Goal: Task Accomplishment & Management: Manage account settings

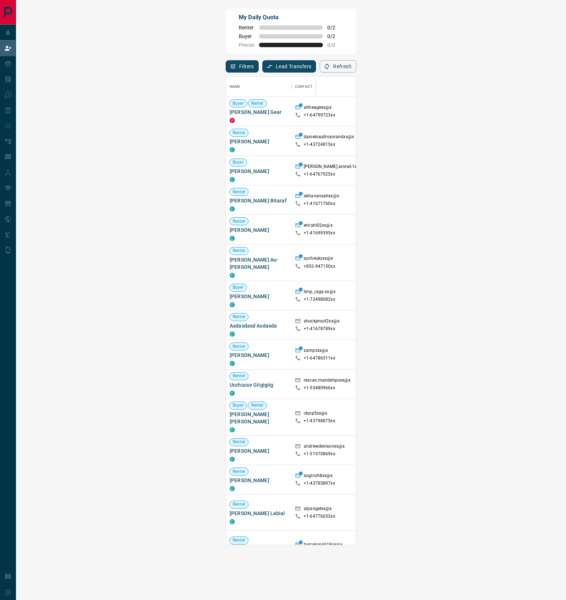
scroll to position [461, 521]
click at [356, 71] on button "Refresh" at bounding box center [337, 66] width 37 height 12
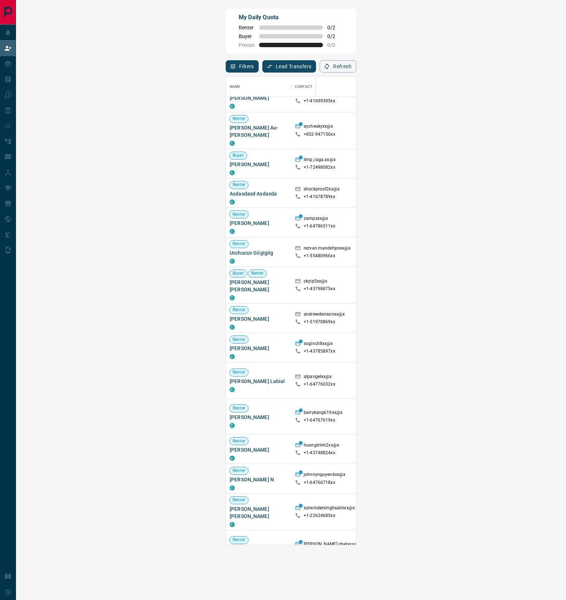
scroll to position [132, 0]
click at [506, 446] on span "Viewing Request ( 1 )" at bounding box center [526, 448] width 40 height 5
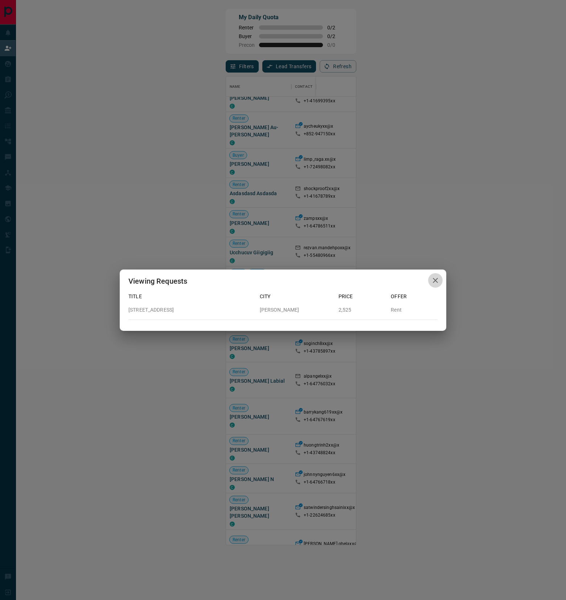
click at [431, 282] on icon "button" at bounding box center [435, 280] width 9 height 9
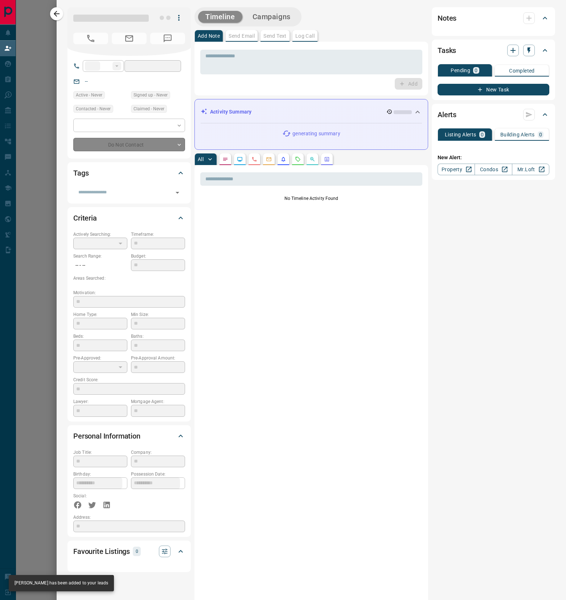
type input "**"
type input "**********"
type input "**"
type input "*"
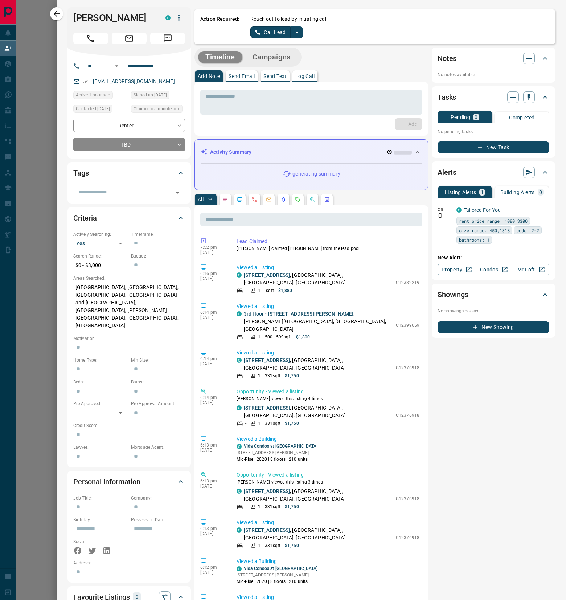
click at [299, 191] on div "Timeline Campaigns Add Note Send Email Send Text Log Call * ​ Add Activity Summ…" at bounding box center [310, 434] width 233 height 775
click at [299, 199] on icon "Requests" at bounding box center [297, 199] width 5 height 5
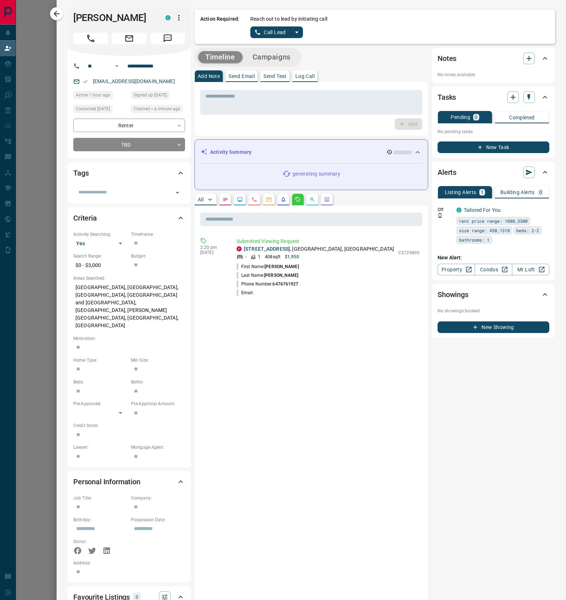
click at [294, 37] on button "split button" at bounding box center [296, 32] width 12 height 12
click at [294, 52] on li "Log Manual Call" at bounding box center [276, 57] width 44 height 11
click at [278, 36] on button "Log Manual Call" at bounding box center [274, 32] width 48 height 12
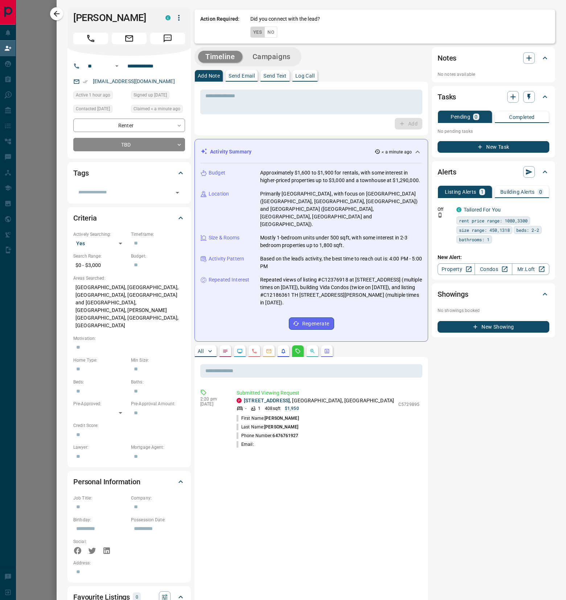
click at [257, 37] on button "Yes" at bounding box center [257, 31] width 15 height 11
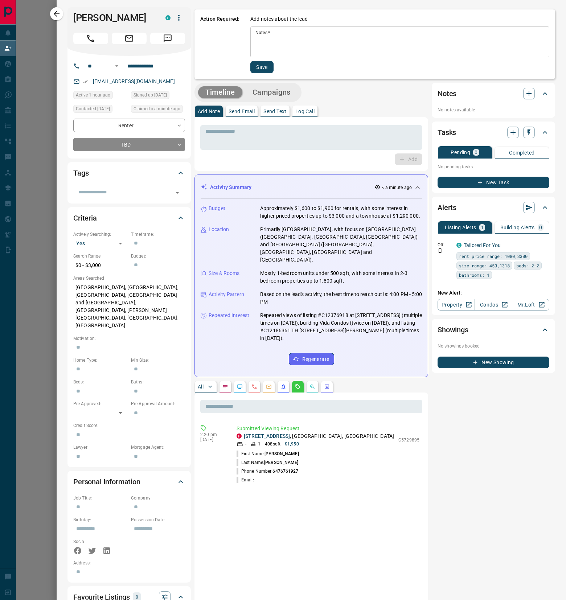
click at [293, 44] on textarea "Notes   *" at bounding box center [399, 42] width 289 height 25
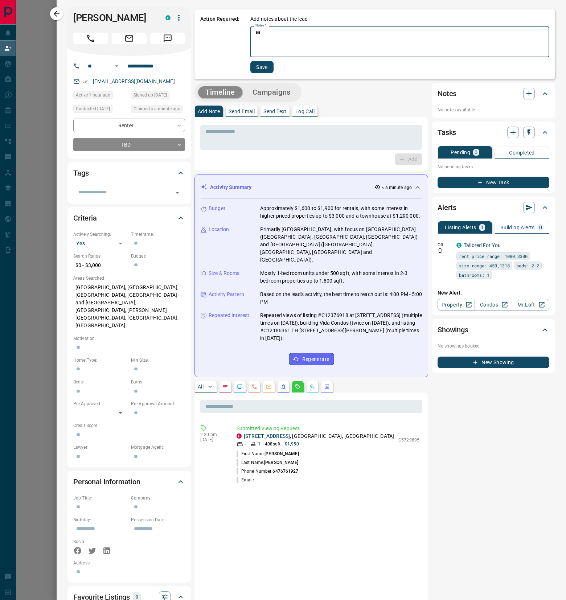
type textarea "*"
click at [256, 75] on div "Action Required: Add notes about the lead Notes   * * * Notes   * Save" at bounding box center [374, 44] width 360 height 70
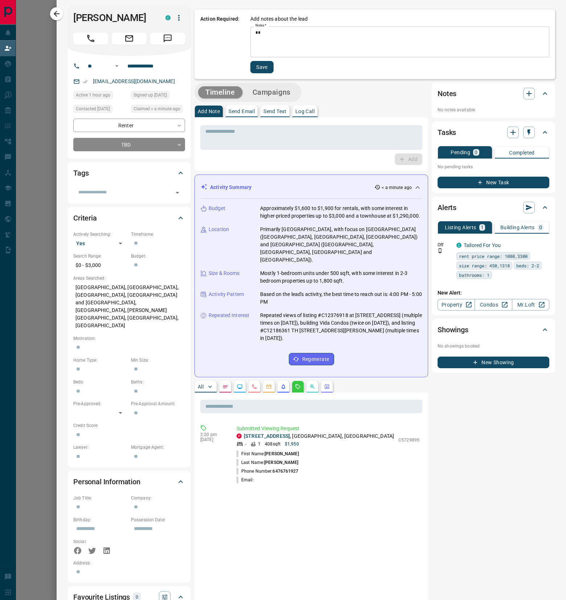
click at [255, 73] on button "Save" at bounding box center [261, 67] width 23 height 12
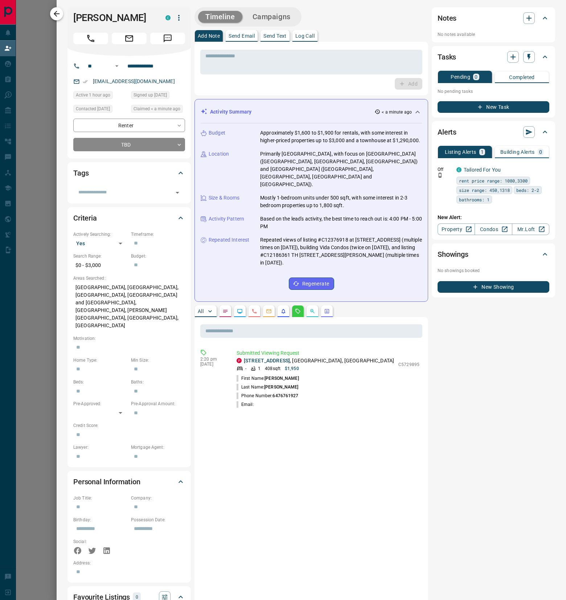
click at [59, 15] on icon "button" at bounding box center [56, 13] width 9 height 9
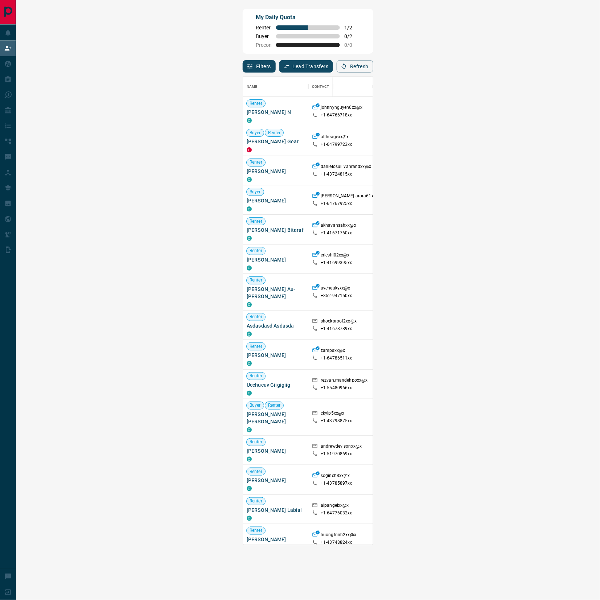
scroll to position [461, 555]
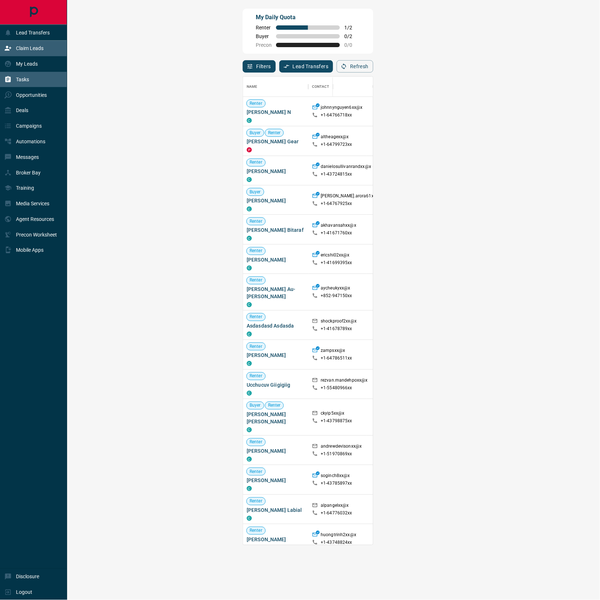
click at [13, 73] on div "Tasks" at bounding box center [33, 80] width 67 height 16
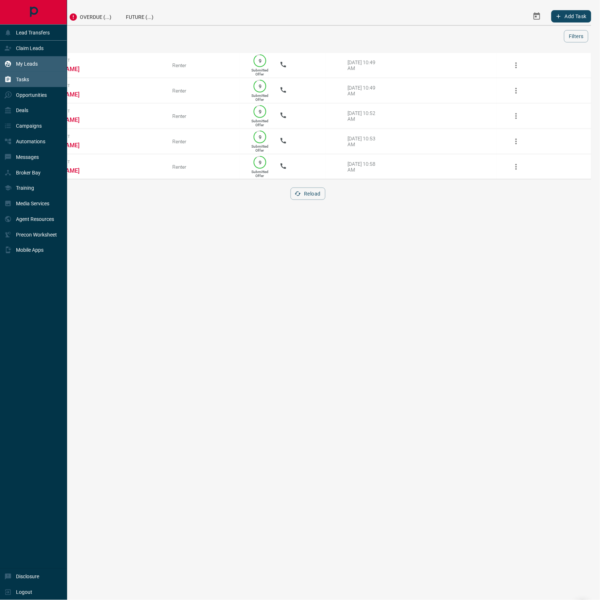
click at [13, 65] on div "My Leads" at bounding box center [20, 64] width 33 height 12
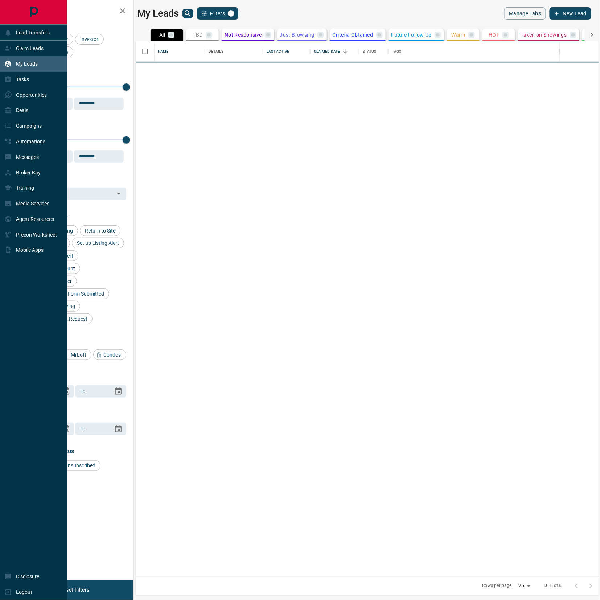
scroll to position [527, 455]
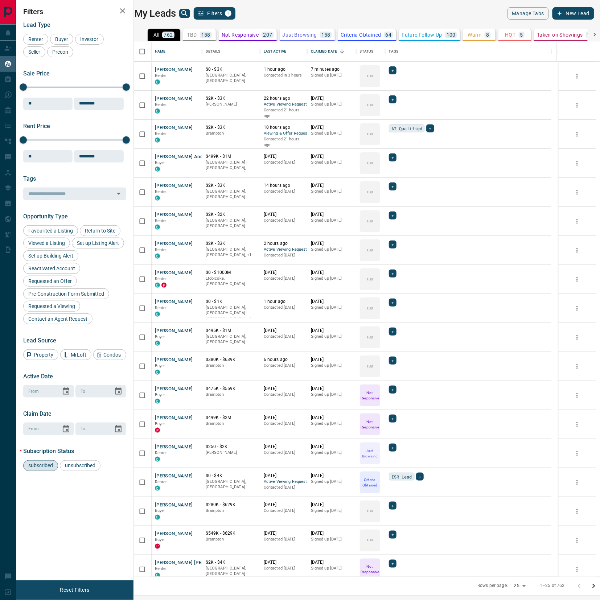
click at [183, 17] on icon "search button" at bounding box center [184, 13] width 9 height 9
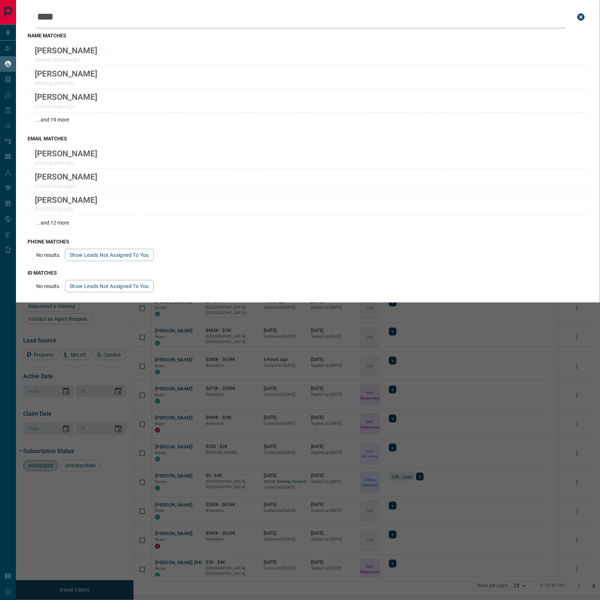
type input "*****"
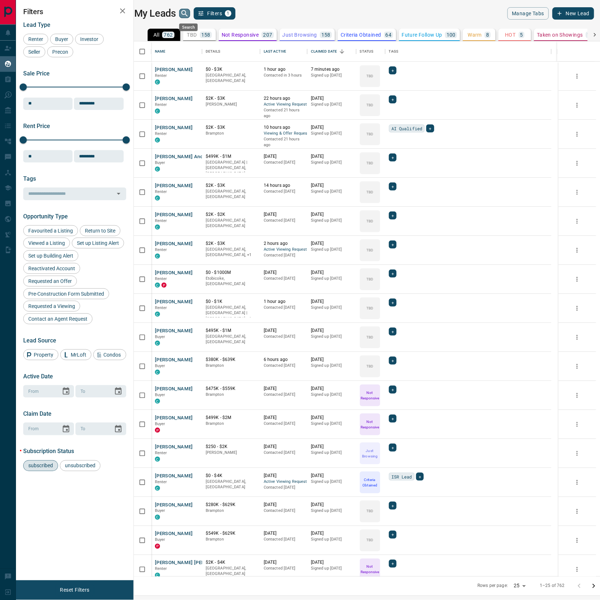
click at [189, 15] on icon "search button" at bounding box center [184, 13] width 9 height 9
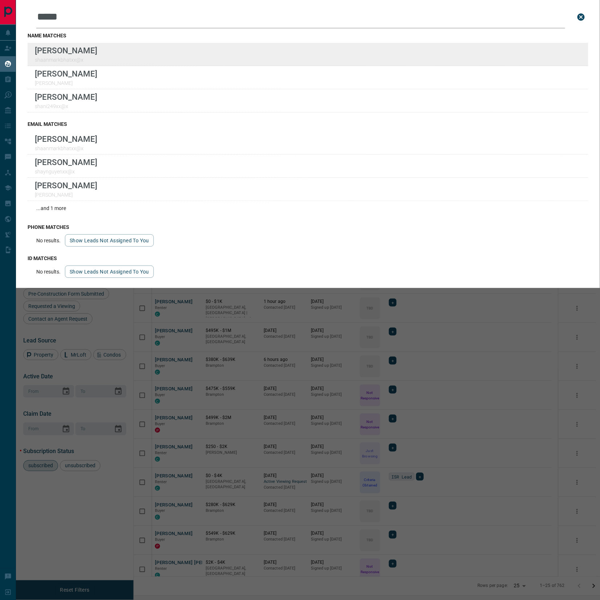
type input "*****"
click at [0, 0] on div "Lead Transfers Claim Leads My Leads Tasks Opportunities Deals Campaigns Automat…" at bounding box center [300, 295] width 600 height 591
